Goal: Use online tool/utility: Utilize a website feature to perform a specific function

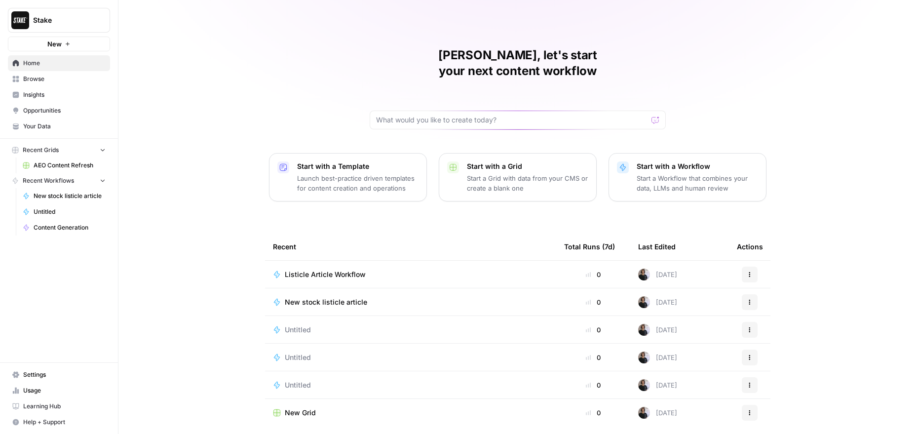
click at [45, 79] on span "Browse" at bounding box center [64, 79] width 82 height 9
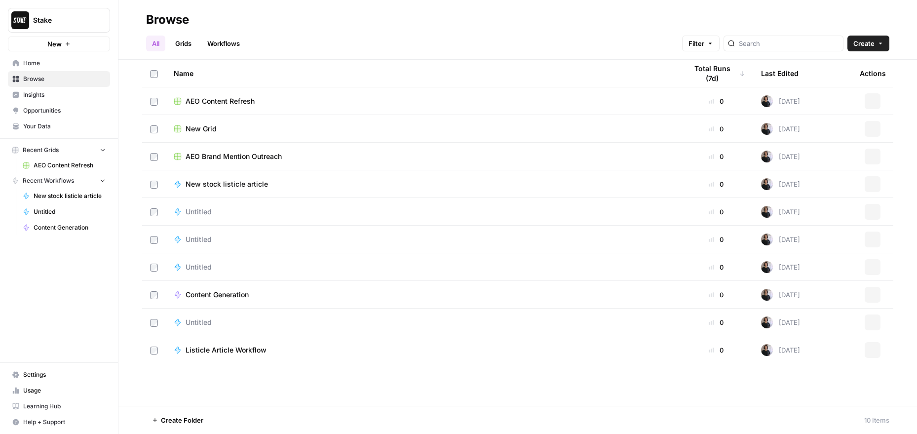
click at [233, 41] on link "Workflows" at bounding box center [223, 44] width 44 height 16
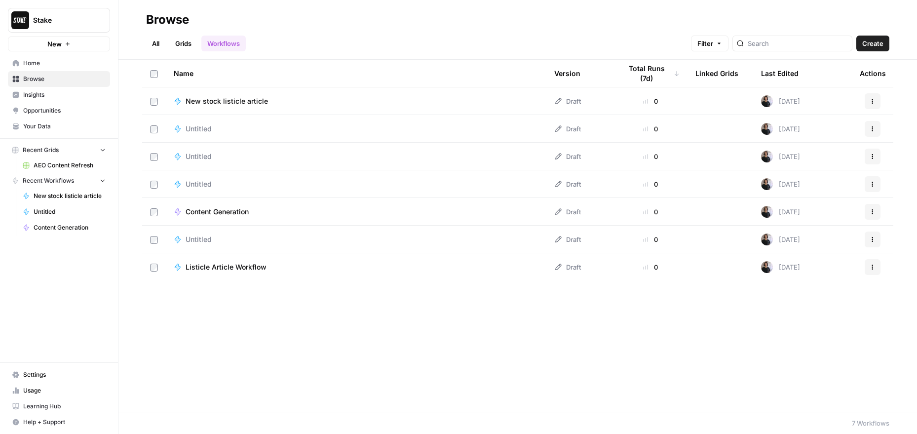
click at [240, 104] on span "New stock listicle article" at bounding box center [227, 101] width 82 height 10
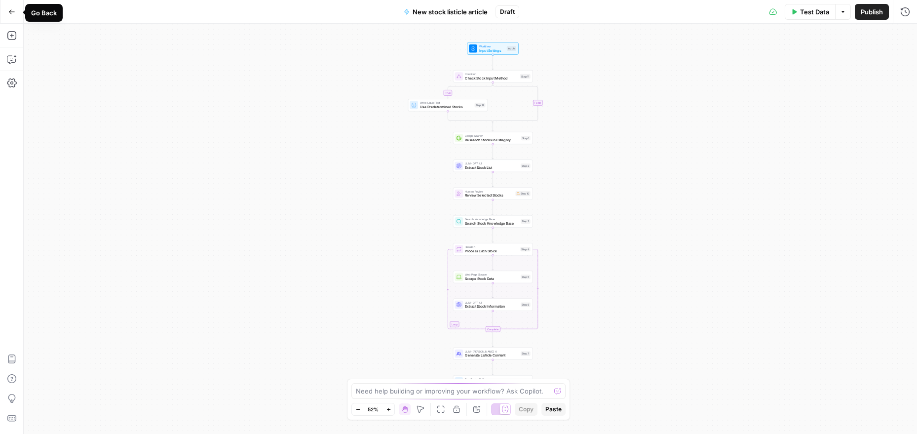
click at [12, 13] on icon "button" at bounding box center [11, 11] width 7 height 7
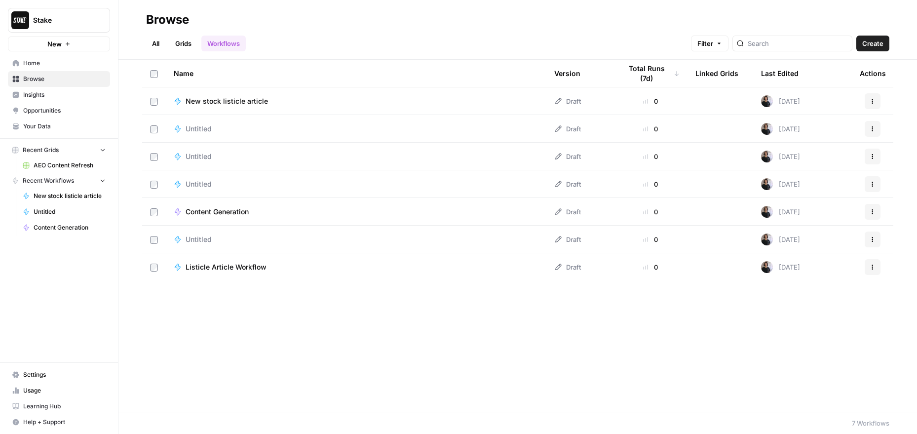
click at [248, 266] on span "Listicle Article Workflow" at bounding box center [226, 267] width 81 height 10
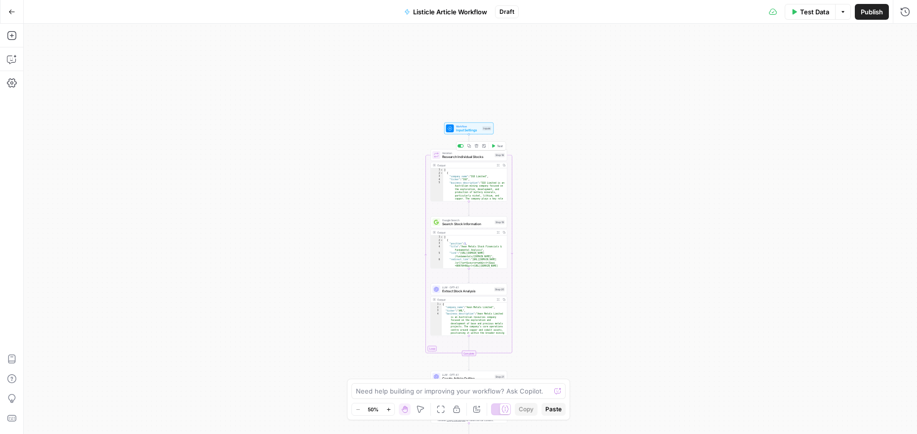
click at [473, 156] on span "Research Individual Stocks" at bounding box center [467, 156] width 50 height 5
click at [462, 129] on span "Input Settings" at bounding box center [468, 130] width 25 height 5
click at [470, 157] on span "Research Individual Stocks" at bounding box center [467, 156] width 50 height 5
type textarea "**********"
click at [480, 192] on div "[ { "company_name" : "IGO Limited" , "ticker" : "IGO" , "business_description" …" at bounding box center [475, 210] width 64 height 85
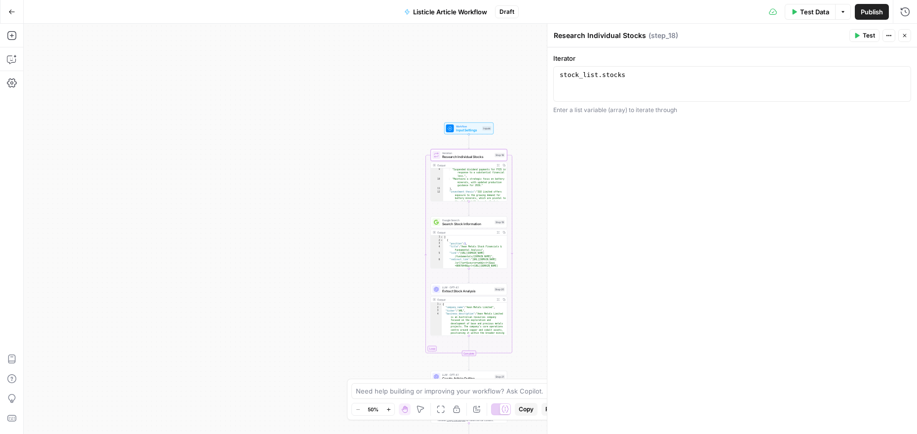
scroll to position [174, 0]
